Goal: Transaction & Acquisition: Download file/media

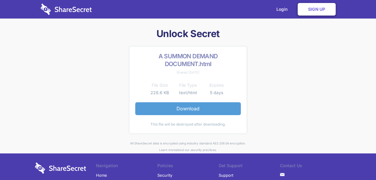
click at [169, 104] on link "Download" at bounding box center [187, 108] width 105 height 13
click at [184, 106] on link "Download" at bounding box center [187, 108] width 105 height 13
